Goal: Task Accomplishment & Management: Manage account settings

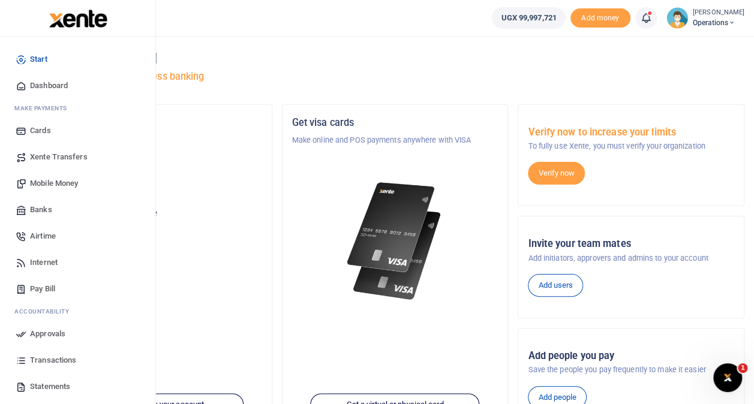
click at [58, 360] on span "Transactions" at bounding box center [53, 360] width 46 height 12
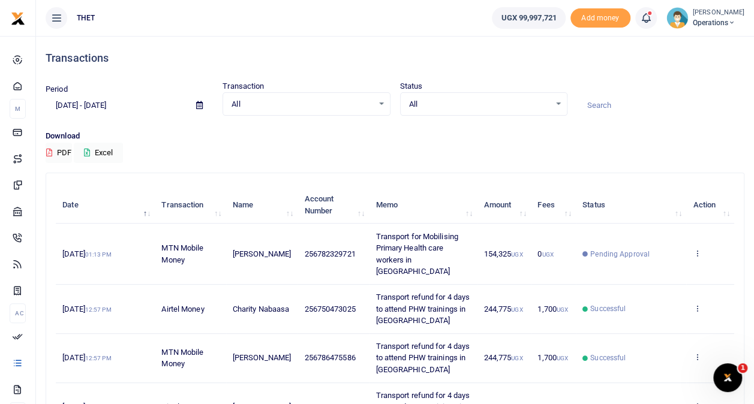
click at [692, 25] on span "Operations" at bounding box center [718, 22] width 52 height 11
click at [687, 83] on link "Logout" at bounding box center [720, 87] width 95 height 17
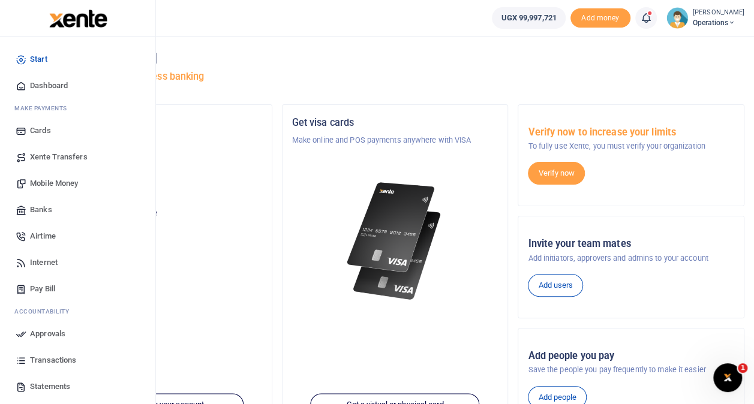
click at [53, 357] on span "Transactions" at bounding box center [53, 360] width 46 height 12
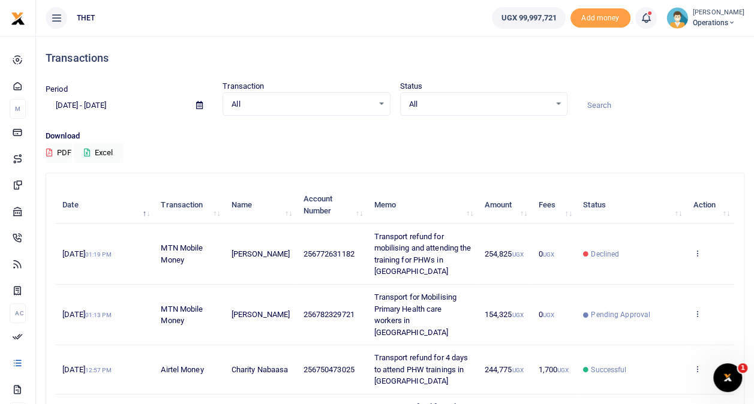
click at [699, 6] on ul "UGX 99,997,721 Add money Notifications 1 Transactions to act upon You have 1 aw…" at bounding box center [618, 18] width 272 height 36
click at [698, 15] on small "[PERSON_NAME]" at bounding box center [718, 13] width 52 height 10
click at [692, 82] on link "Logout" at bounding box center [720, 87] width 95 height 17
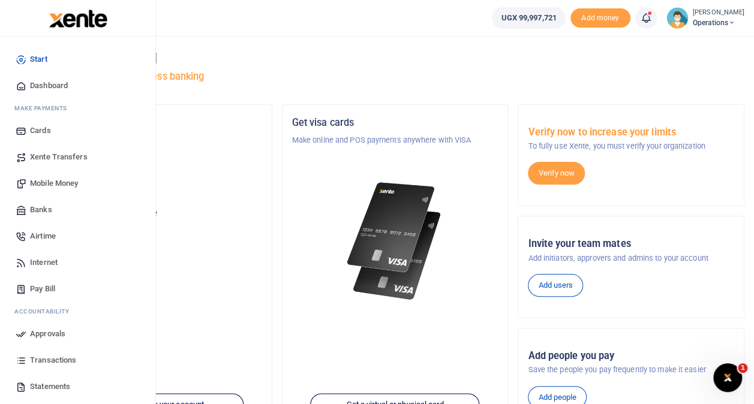
click at [47, 357] on span "Transactions" at bounding box center [53, 360] width 46 height 12
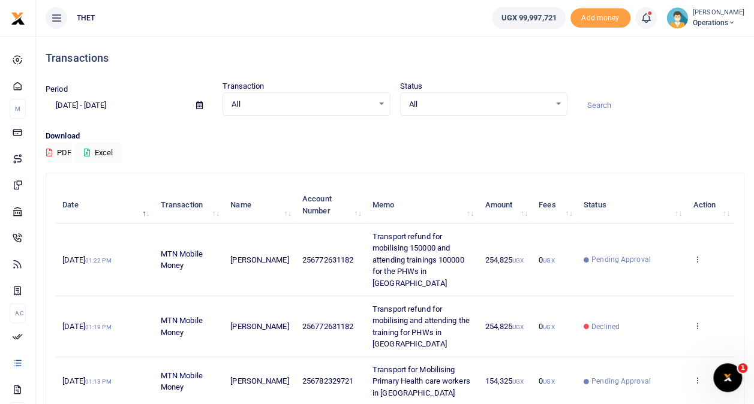
click at [701, 25] on span "Operations" at bounding box center [718, 22] width 52 height 11
click at [686, 86] on link "Logout" at bounding box center [720, 87] width 95 height 17
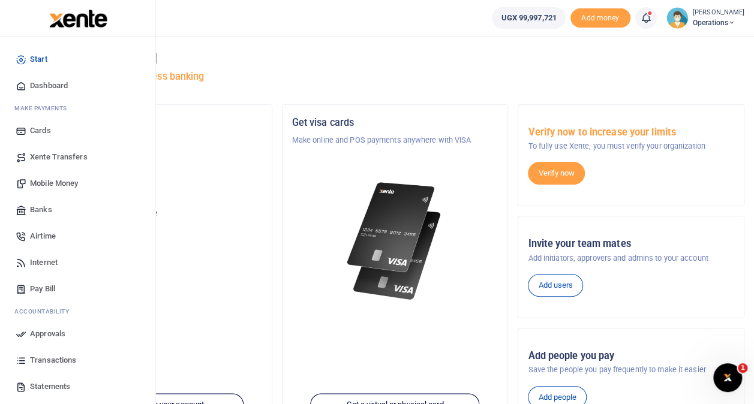
click at [54, 356] on span "Transactions" at bounding box center [53, 360] width 46 height 12
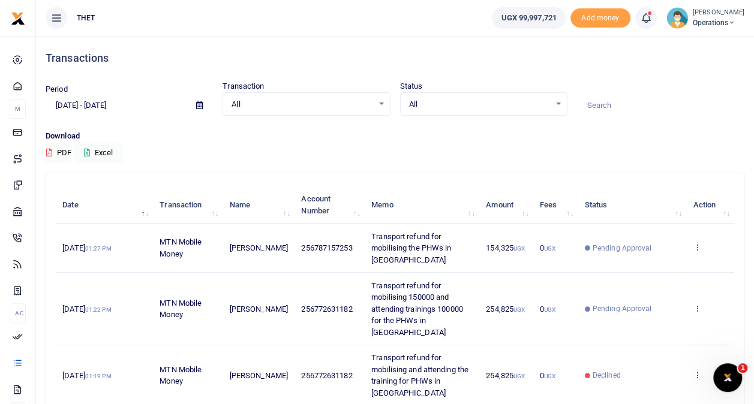
click at [692, 20] on span "Operations" at bounding box center [718, 22] width 52 height 11
click at [689, 82] on link "Logout" at bounding box center [720, 87] width 95 height 17
